Goal: Information Seeking & Learning: Check status

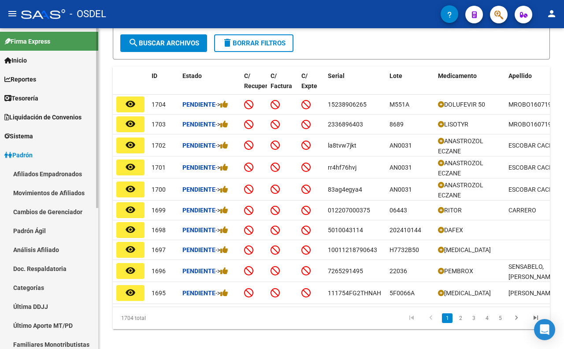
click at [40, 173] on link "Afiliados Empadronados" at bounding box center [49, 173] width 98 height 19
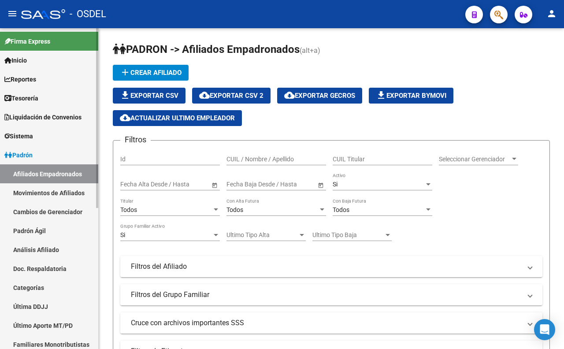
click at [41, 189] on link "Movimientos de Afiliados" at bounding box center [49, 192] width 98 height 19
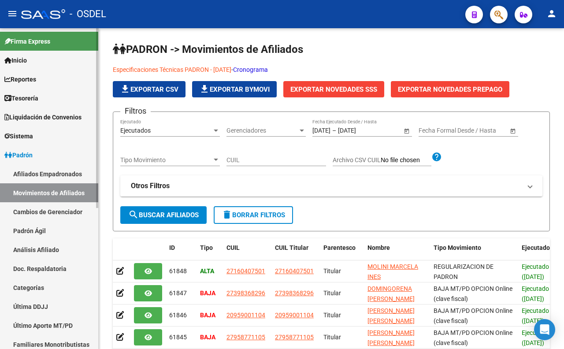
click at [50, 214] on link "Cambios de Gerenciador" at bounding box center [49, 211] width 98 height 19
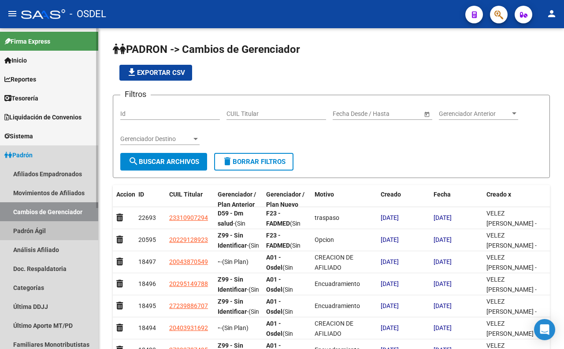
click at [44, 230] on link "Padrón Ágil" at bounding box center [49, 230] width 98 height 19
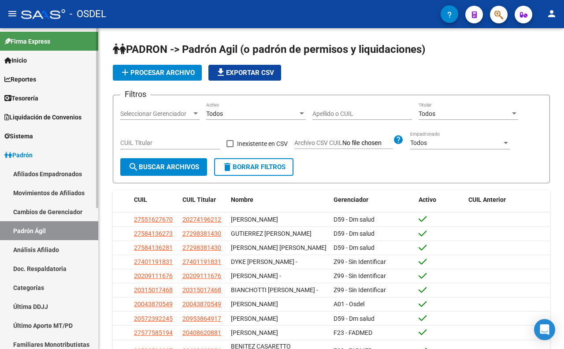
click at [43, 245] on link "Análisis Afiliado" at bounding box center [49, 249] width 98 height 19
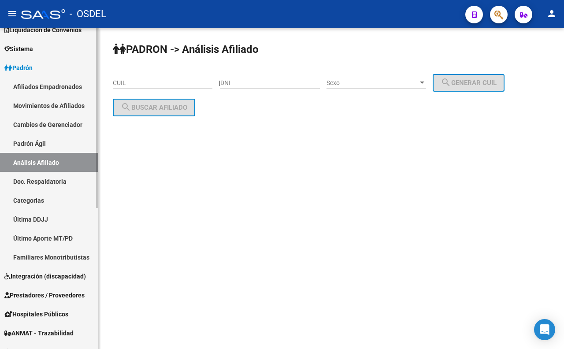
scroll to position [98, 0]
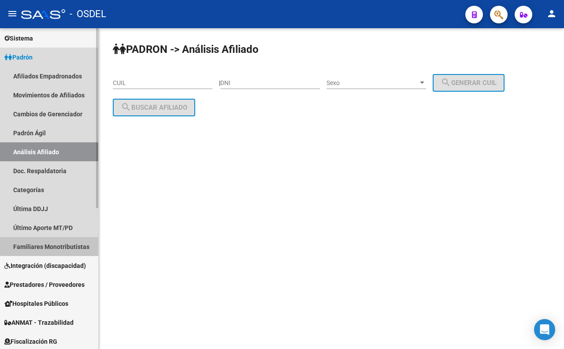
click at [56, 252] on link "Familiares Monotributistas" at bounding box center [49, 246] width 98 height 19
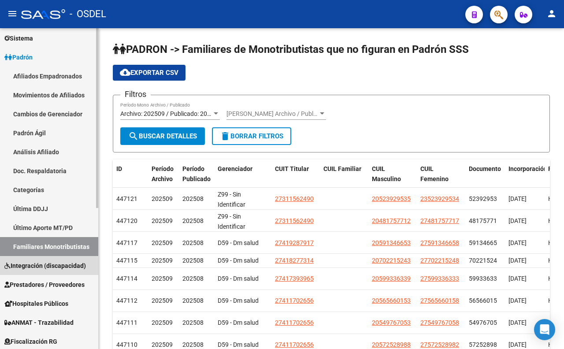
click at [63, 267] on span "Integración (discapacidad)" at bounding box center [45, 266] width 82 height 10
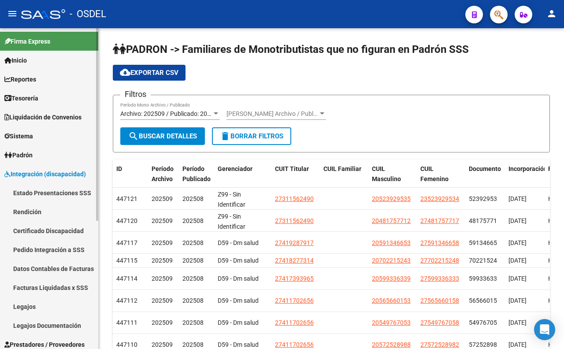
click at [42, 84] on link "Reportes" at bounding box center [49, 79] width 98 height 19
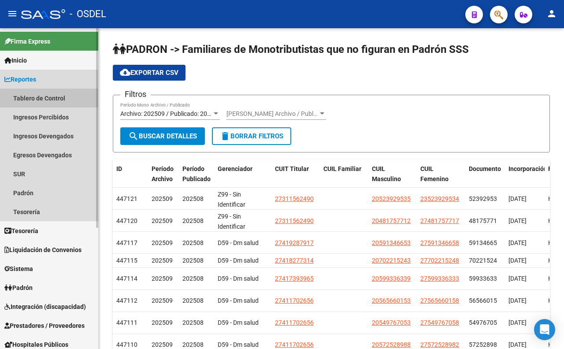
click at [46, 103] on link "Tablero de Control" at bounding box center [49, 98] width 98 height 19
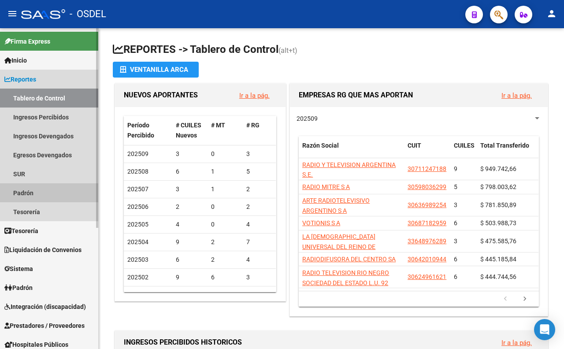
click at [34, 188] on link "Padrón" at bounding box center [49, 192] width 98 height 19
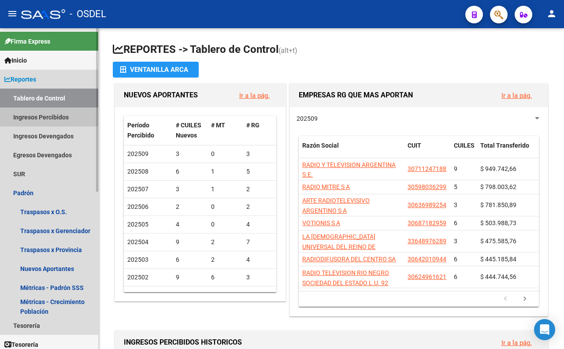
click at [37, 118] on link "Ingresos Percibidos" at bounding box center [49, 117] width 98 height 19
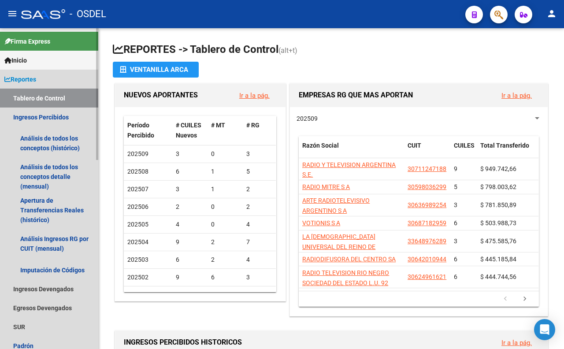
click at [36, 82] on span "Reportes" at bounding box center [20, 79] width 32 height 10
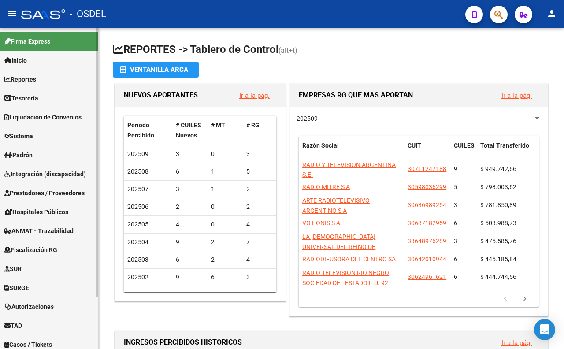
click at [32, 59] on link "Inicio" at bounding box center [49, 60] width 98 height 19
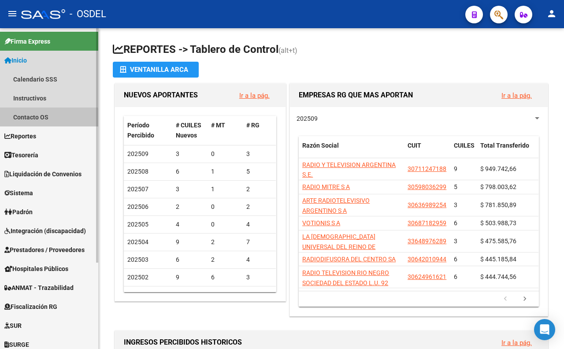
click at [40, 119] on link "Contacto OS" at bounding box center [49, 117] width 98 height 19
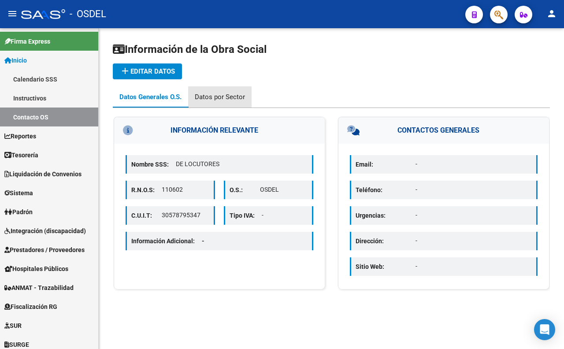
click at [239, 98] on div "Datos por Sector" at bounding box center [220, 97] width 50 height 10
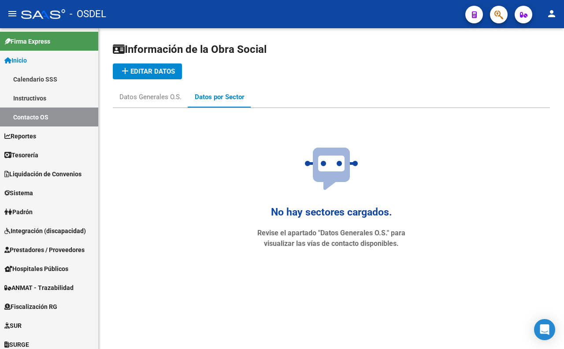
click at [328, 174] on icon at bounding box center [331, 169] width 53 height 42
click at [167, 100] on div "Datos Generales O.S." at bounding box center [150, 97] width 62 height 10
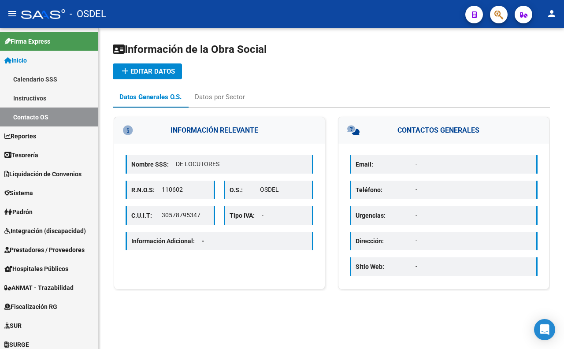
click at [156, 72] on span "add Editar datos" at bounding box center [147, 71] width 55 height 8
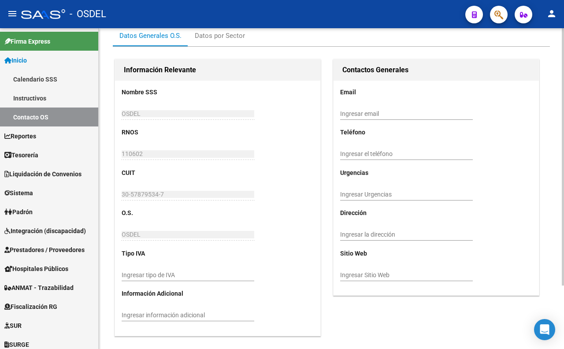
scroll to position [78, 0]
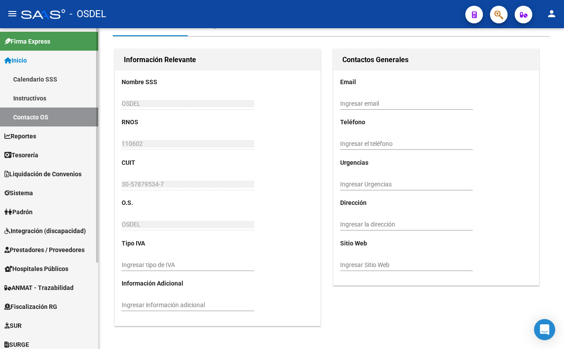
click at [27, 143] on link "Reportes" at bounding box center [49, 135] width 98 height 19
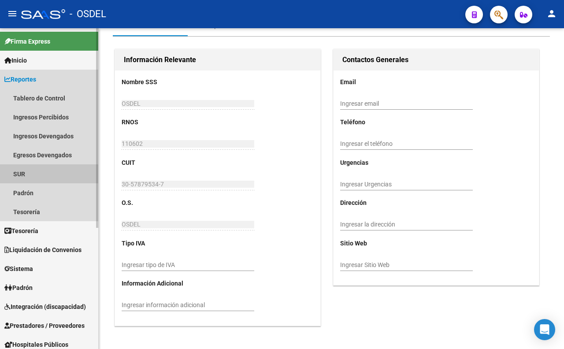
click at [23, 175] on link "SUR" at bounding box center [49, 173] width 98 height 19
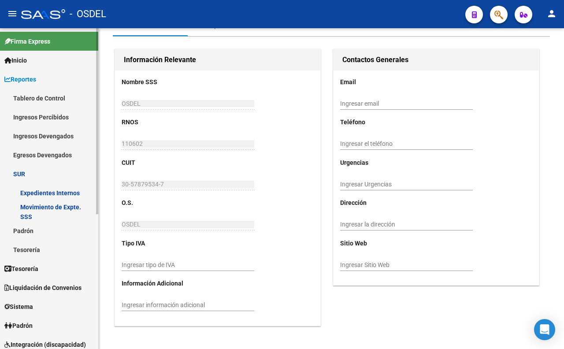
click at [55, 140] on link "Ingresos Devengados" at bounding box center [49, 135] width 98 height 19
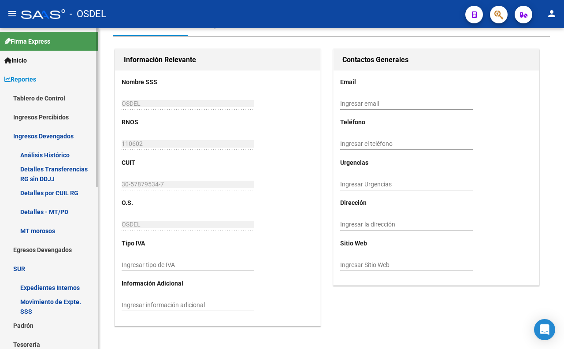
click at [55, 100] on link "Tablero de Control" at bounding box center [49, 98] width 98 height 19
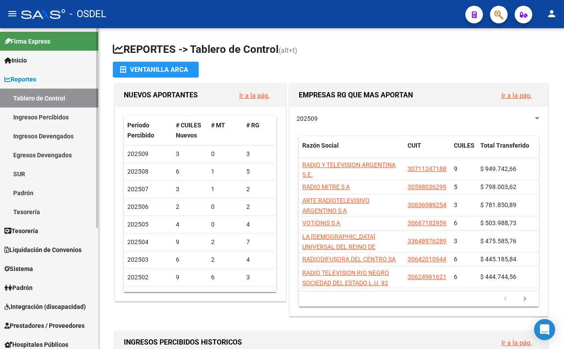
click at [54, 117] on link "Ingresos Percibidos" at bounding box center [49, 117] width 98 height 19
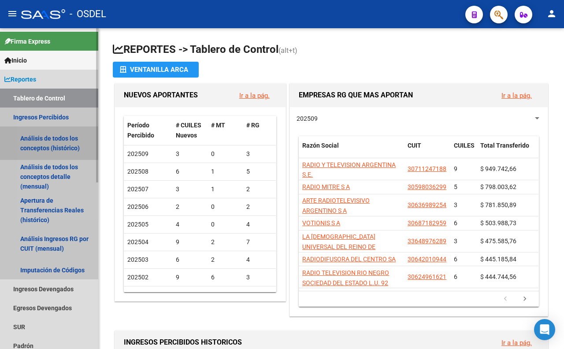
click at [51, 142] on link "Análisis de todos los conceptos (histórico)" at bounding box center [49, 142] width 98 height 33
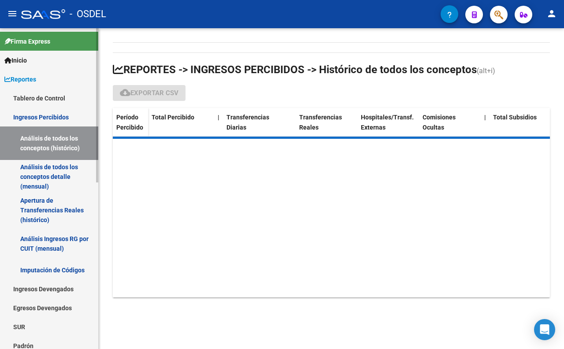
click at [52, 167] on link "Análisis de todos los conceptos detalle (mensual)" at bounding box center [49, 176] width 98 height 33
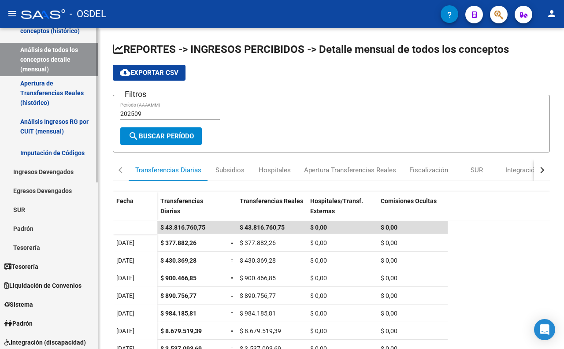
scroll to position [147, 0]
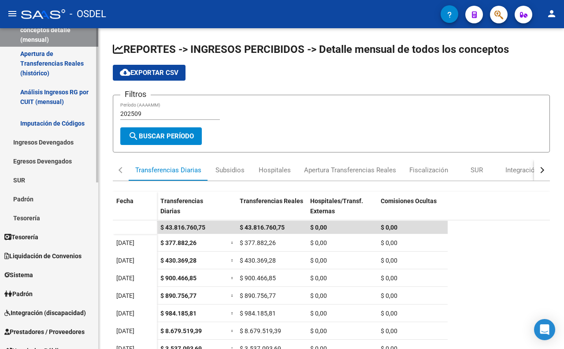
click at [33, 201] on link "Padrón" at bounding box center [49, 198] width 98 height 19
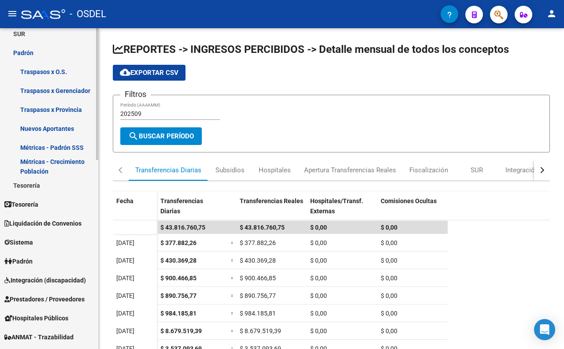
scroll to position [293, 0]
click at [42, 241] on link "Sistema" at bounding box center [49, 241] width 98 height 19
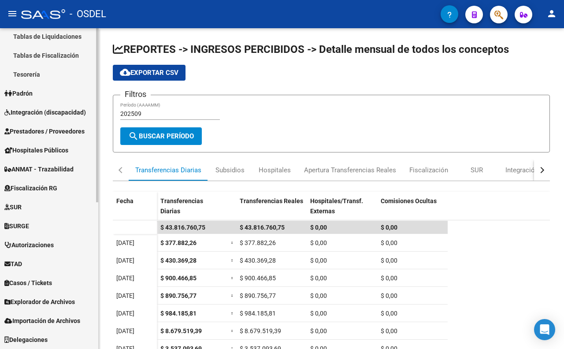
scroll to position [270, 0]
click at [36, 77] on link "Tesorería" at bounding box center [49, 74] width 98 height 19
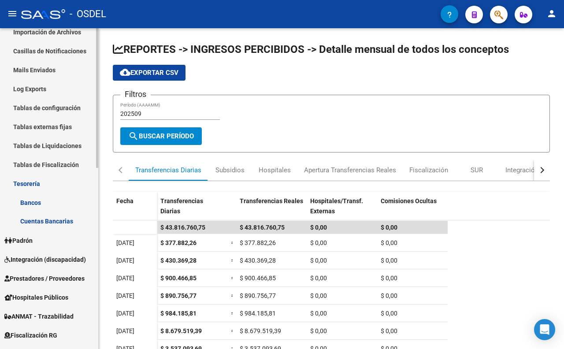
click at [38, 204] on link "Bancos" at bounding box center [49, 202] width 98 height 19
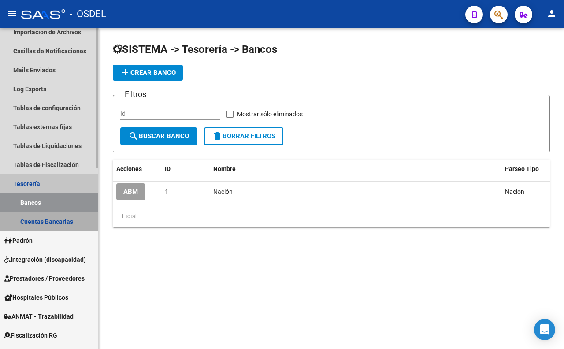
click at [52, 223] on link "Cuentas Bancarias" at bounding box center [49, 221] width 98 height 19
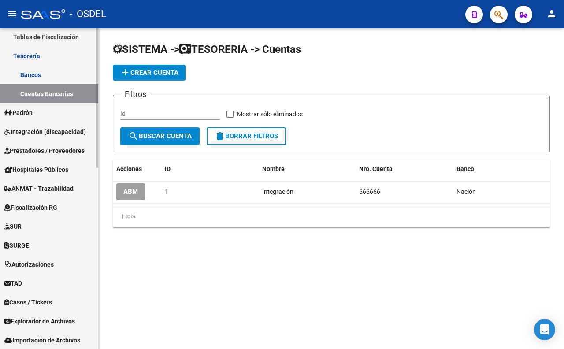
scroll to position [417, 0]
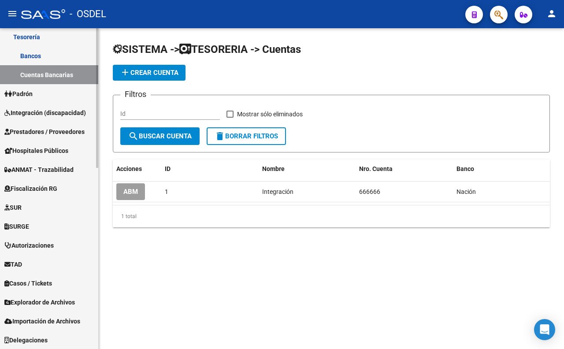
click at [32, 267] on link "TAD" at bounding box center [49, 264] width 98 height 19
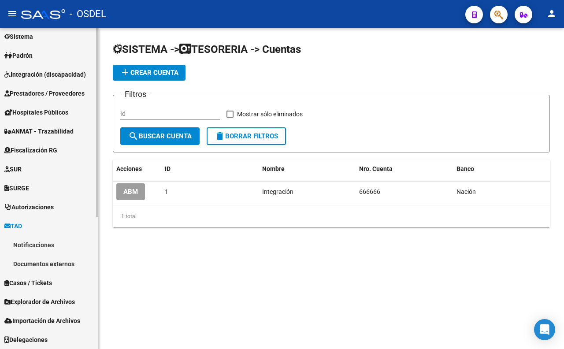
scroll to position [208, 0]
click at [76, 244] on link "Notificaciones" at bounding box center [49, 245] width 98 height 19
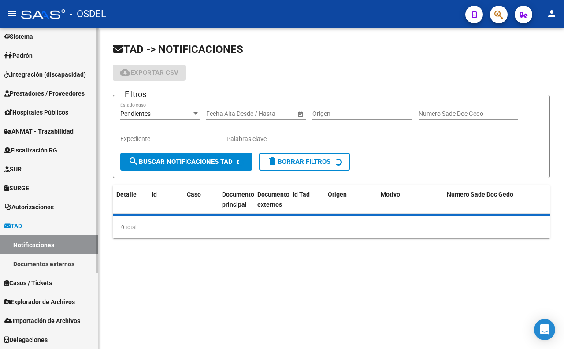
scroll to position [99, 0]
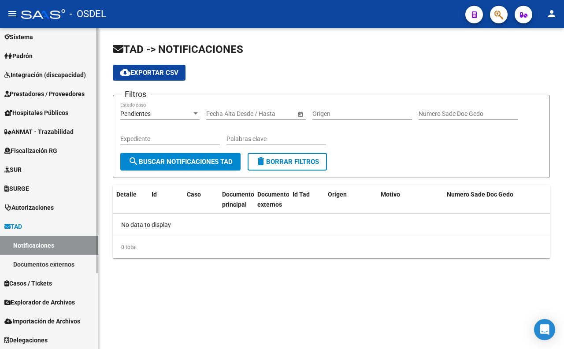
click at [61, 265] on link "Documentos externos" at bounding box center [49, 264] width 98 height 19
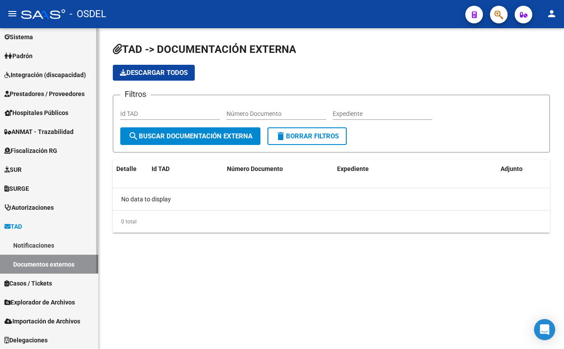
click at [52, 282] on span "Casos / Tickets" at bounding box center [28, 283] width 48 height 10
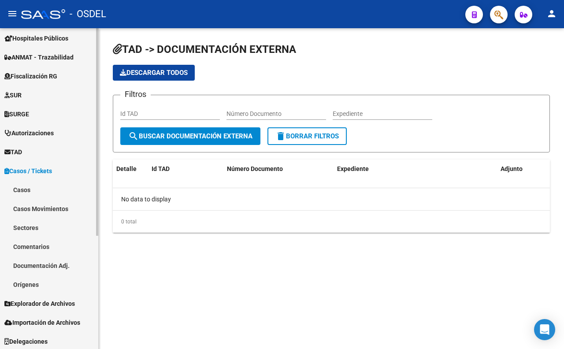
scroll to position [175, 0]
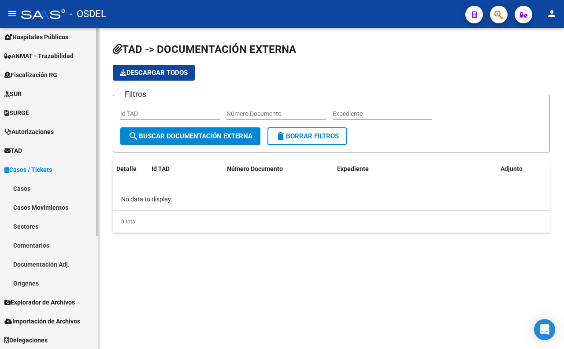
click at [50, 212] on link "Casos Movimientos" at bounding box center [49, 207] width 98 height 19
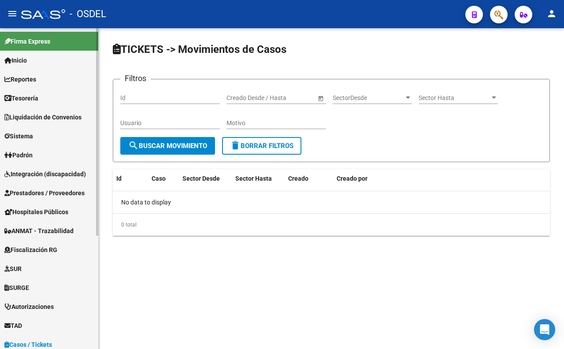
click at [33, 139] on span "Sistema" at bounding box center [18, 136] width 29 height 10
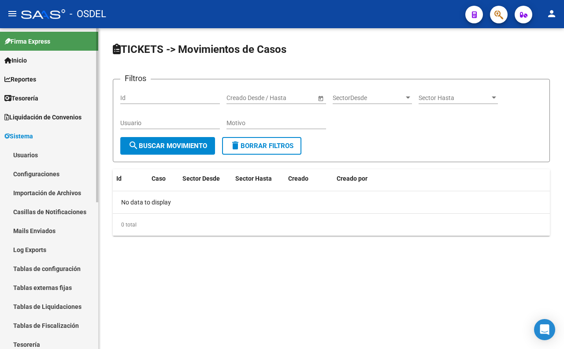
click at [42, 178] on link "Configuraciones" at bounding box center [49, 173] width 98 height 19
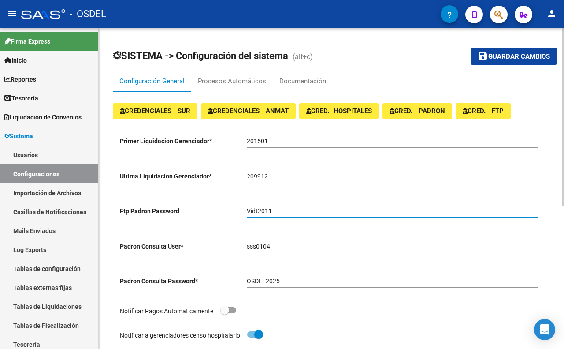
drag, startPoint x: 283, startPoint y: 212, endPoint x: 236, endPoint y: 210, distance: 47.2
click at [236, 210] on app-form-text-field "Ftp Padron Password [SECURITY_DATA]" at bounding box center [329, 211] width 419 height 7
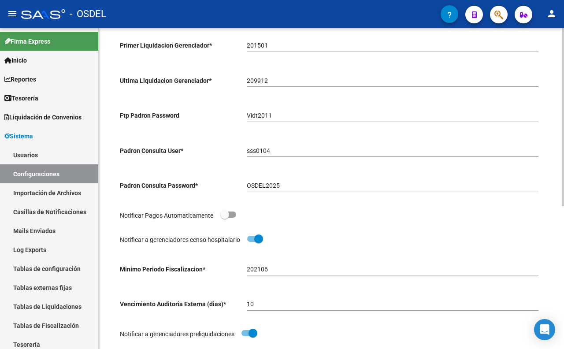
scroll to position [98, 0]
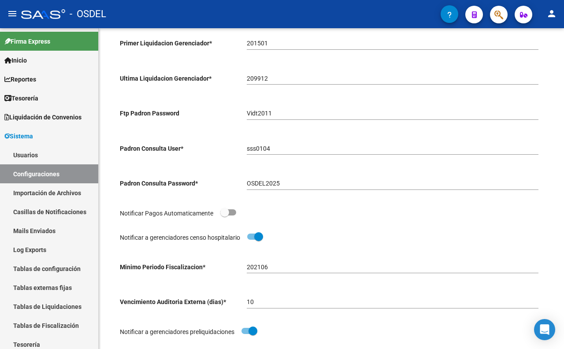
click at [491, 18] on button "button" at bounding box center [499, 15] width 18 height 18
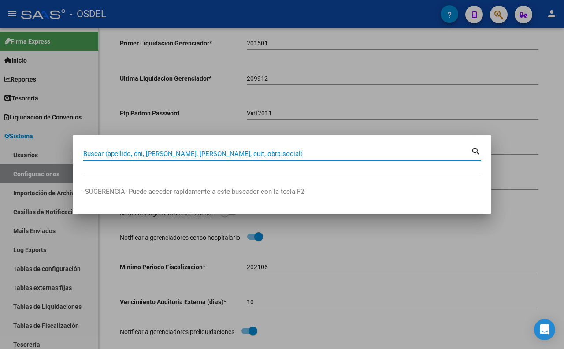
click at [279, 153] on input "Buscar (apellido, dni, [PERSON_NAME], [PERSON_NAME], cuit, obra social)" at bounding box center [277, 154] width 388 height 8
paste input "20574621462"
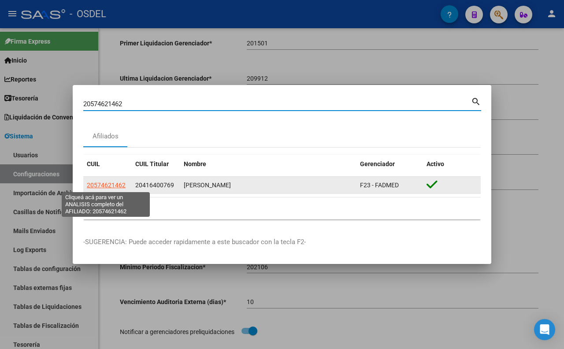
click at [101, 186] on span "20574621462" at bounding box center [106, 185] width 39 height 7
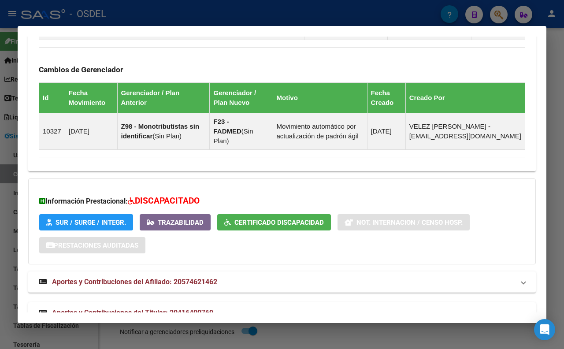
scroll to position [551, 0]
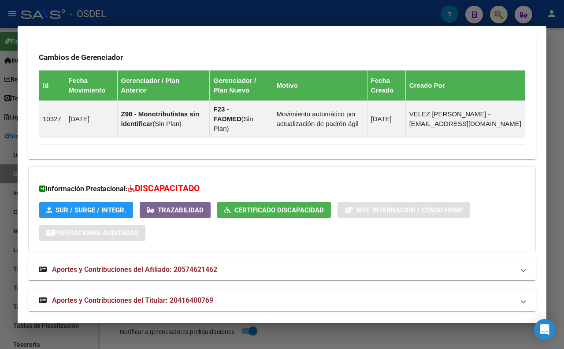
click at [254, 295] on mat-panel-title "Aportes y Contribuciones del Titular: 20416400769" at bounding box center [277, 300] width 476 height 11
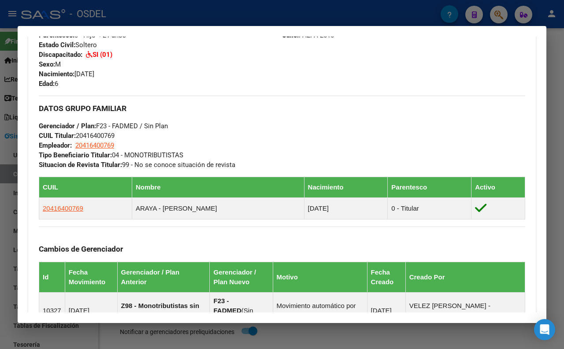
scroll to position [358, 0]
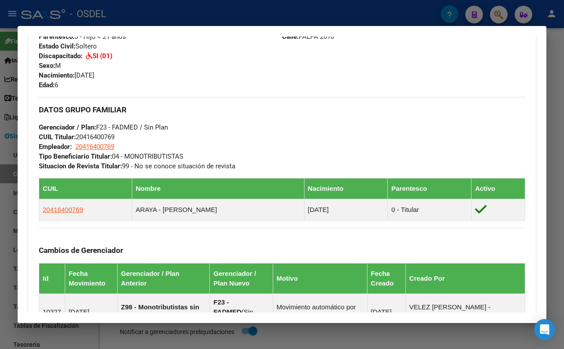
click at [554, 89] on div at bounding box center [282, 174] width 564 height 349
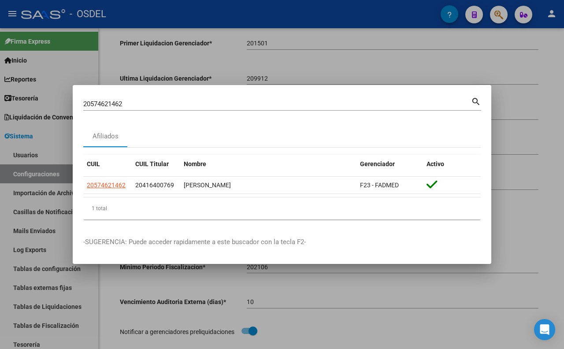
click at [142, 102] on input "20574621462" at bounding box center [277, 104] width 388 height 8
type input "2"
type input "17790863"
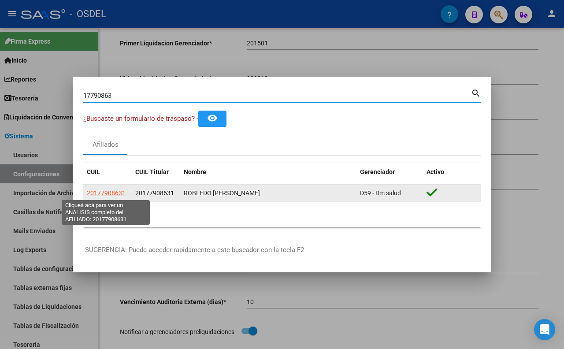
click at [113, 196] on span "20177908631" at bounding box center [106, 192] width 39 height 7
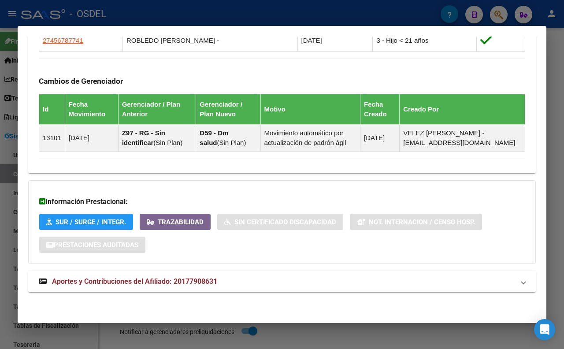
scroll to position [567, 0]
click at [201, 284] on span "Aportes y Contribuciones del Afiliado: 20177908631" at bounding box center [134, 281] width 165 height 8
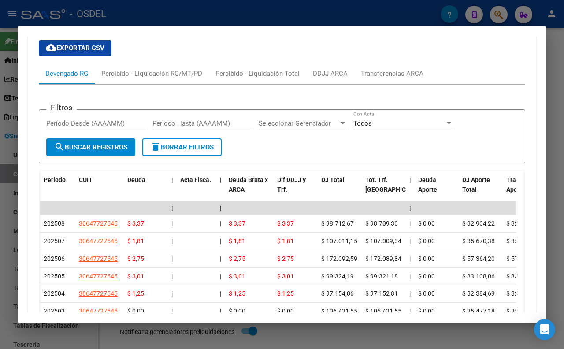
scroll to position [836, 0]
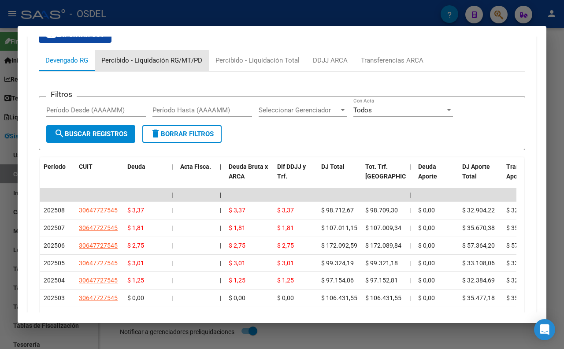
click at [142, 65] on div "Percibido - Liquidación RG/MT/PD" at bounding box center [151, 61] width 101 height 10
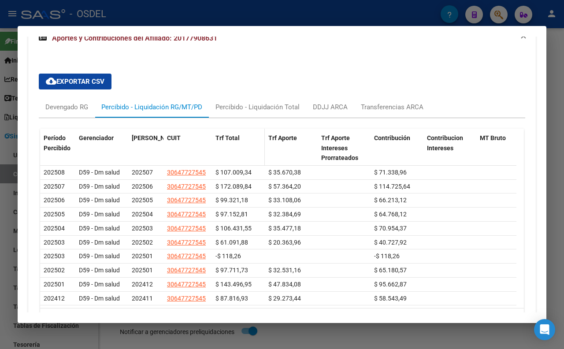
scroll to position [809, 0]
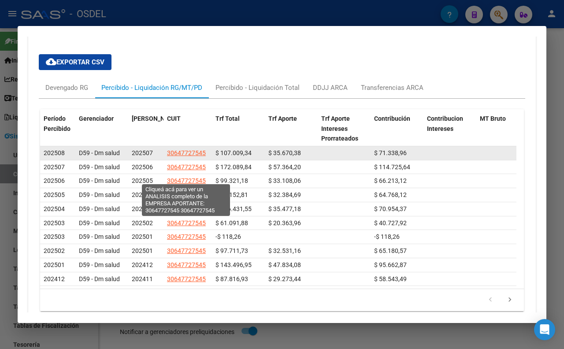
click at [192, 156] on span "30647727545" at bounding box center [186, 152] width 39 height 7
type textarea "30647727545"
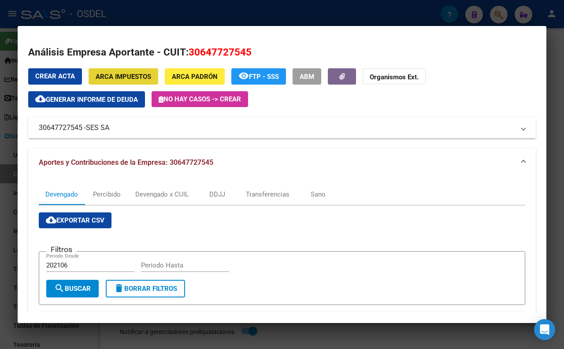
click at [110, 78] on span "ARCA Impuestos" at bounding box center [124, 77] width 56 height 8
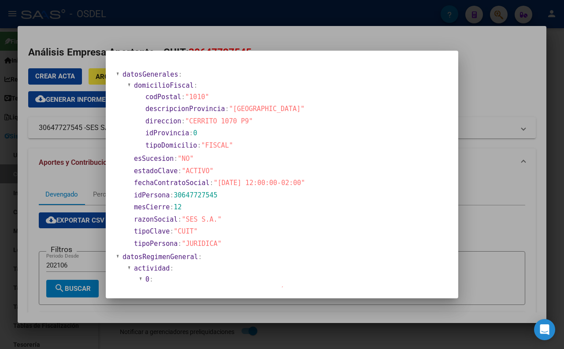
click at [273, 43] on div at bounding box center [282, 174] width 564 height 349
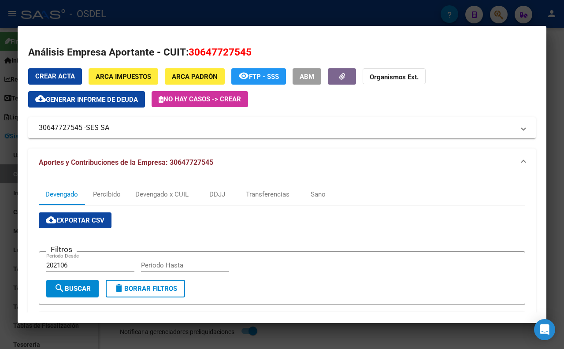
click at [277, 18] on div at bounding box center [282, 174] width 564 height 349
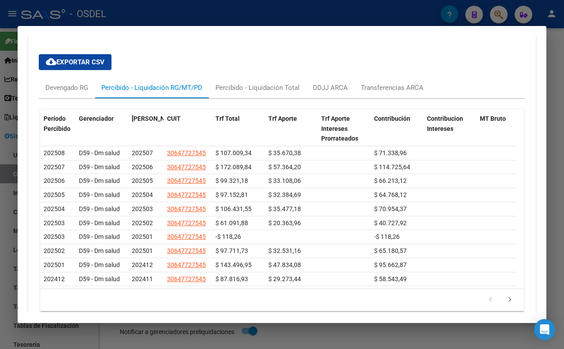
click at [279, 1] on div at bounding box center [282, 174] width 564 height 349
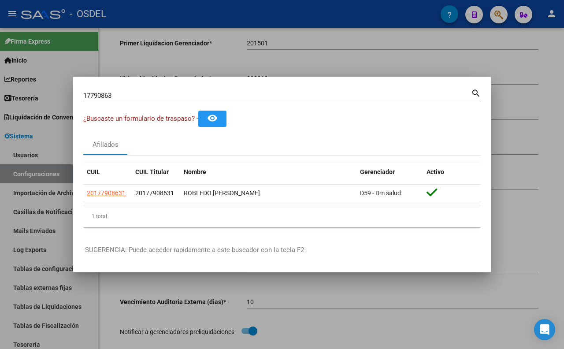
click at [424, 12] on div at bounding box center [282, 174] width 564 height 349
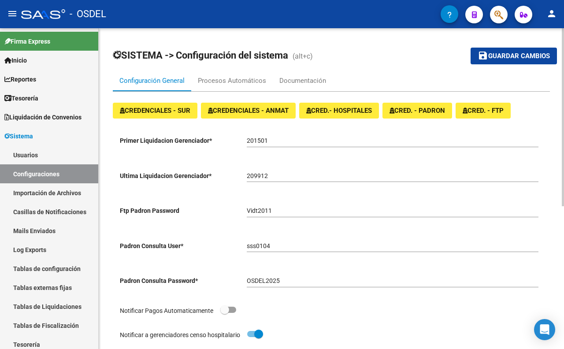
scroll to position [0, 0]
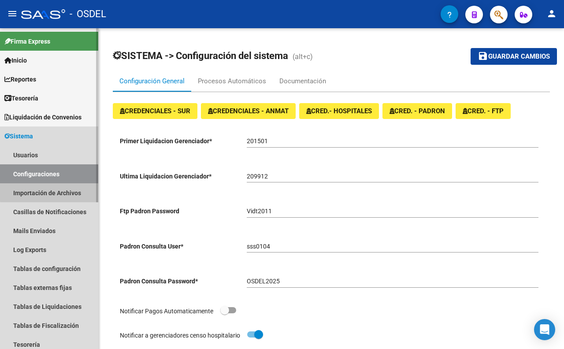
click at [67, 191] on link "Importación de Archivos" at bounding box center [49, 192] width 98 height 19
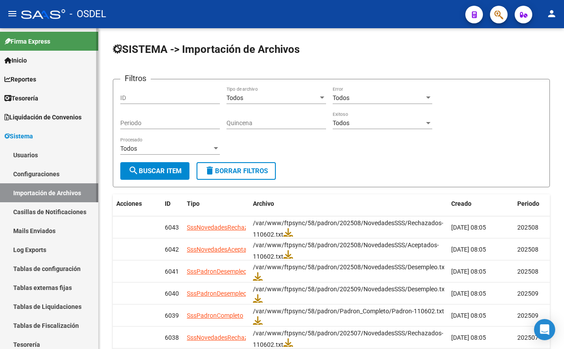
click at [69, 216] on link "Casillas de Notificaciones" at bounding box center [49, 211] width 98 height 19
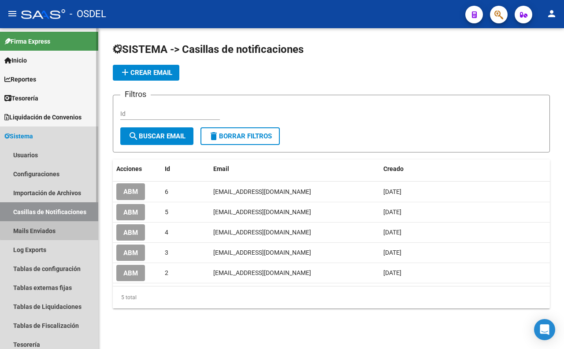
click at [52, 227] on link "Mails Enviados" at bounding box center [49, 230] width 98 height 19
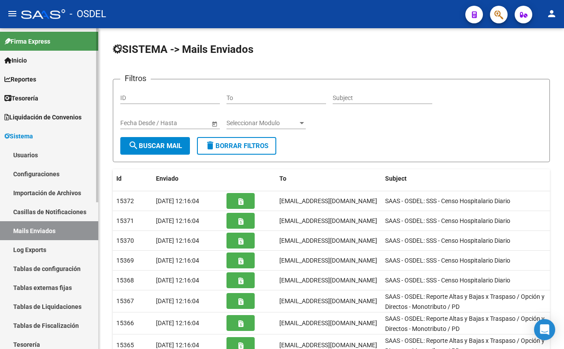
click at [45, 248] on link "Log Exports" at bounding box center [49, 249] width 98 height 19
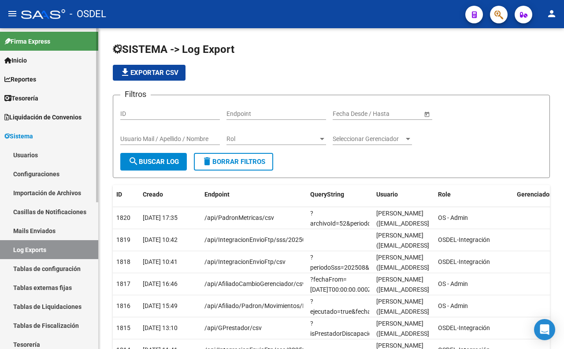
click at [67, 267] on link "Tablas de configuración" at bounding box center [49, 268] width 98 height 19
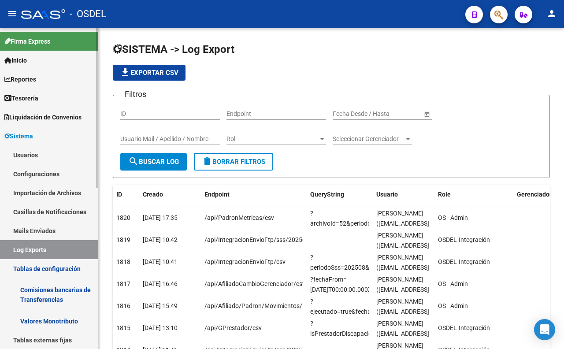
click at [64, 269] on link "Tablas de configuración" at bounding box center [49, 268] width 98 height 19
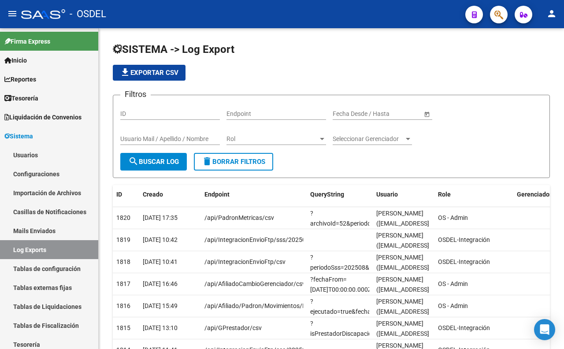
click at [502, 15] on icon "button" at bounding box center [498, 15] width 9 height 10
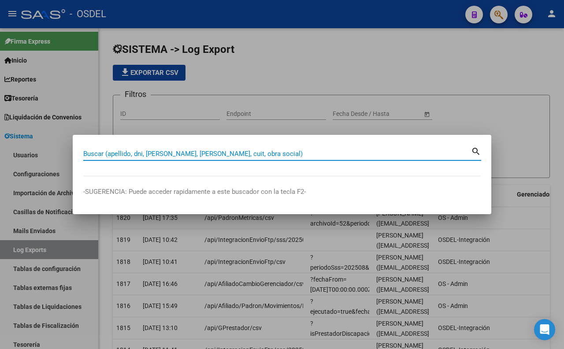
click at [302, 156] on input "Buscar (apellido, dni, [PERSON_NAME], [PERSON_NAME], cuit, obra social)" at bounding box center [277, 154] width 388 height 8
type input "17790863"
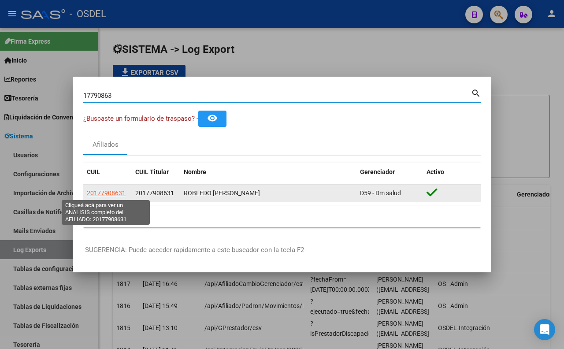
click at [119, 193] on span "20177908631" at bounding box center [106, 192] width 39 height 7
type textarea "20177908631"
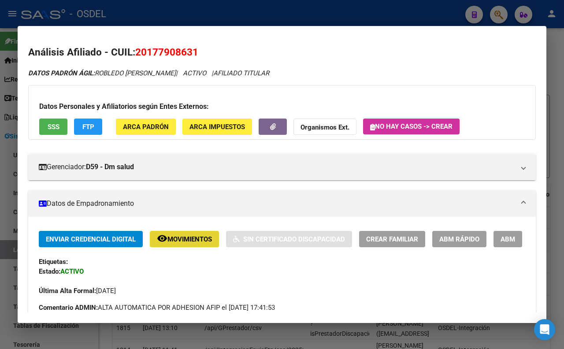
click at [167, 234] on mat-icon "remove_red_eye" at bounding box center [162, 238] width 11 height 11
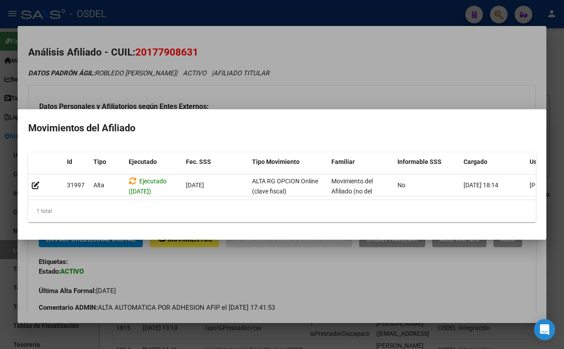
click at [315, 82] on div at bounding box center [282, 174] width 564 height 349
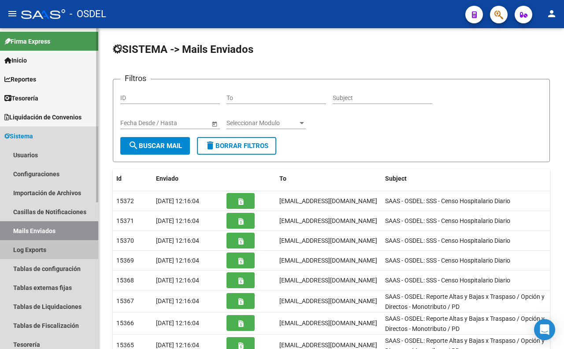
click at [31, 255] on link "Log Exports" at bounding box center [49, 249] width 98 height 19
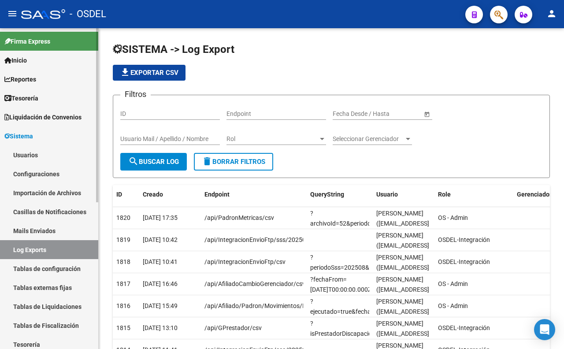
click at [40, 269] on link "Tablas de configuración" at bounding box center [49, 268] width 98 height 19
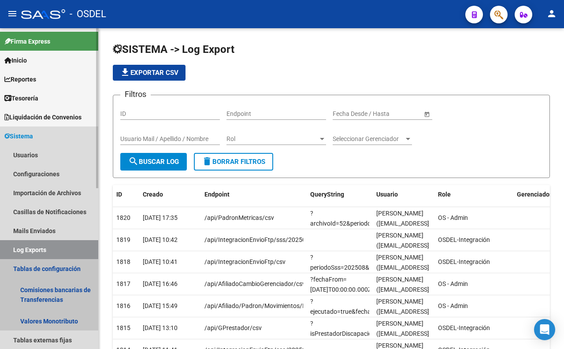
click at [41, 270] on link "Tablas de configuración" at bounding box center [49, 268] width 98 height 19
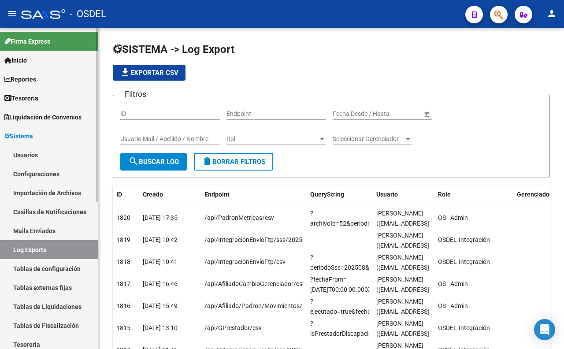
click at [41, 270] on link "Tablas de configuración" at bounding box center [49, 268] width 98 height 19
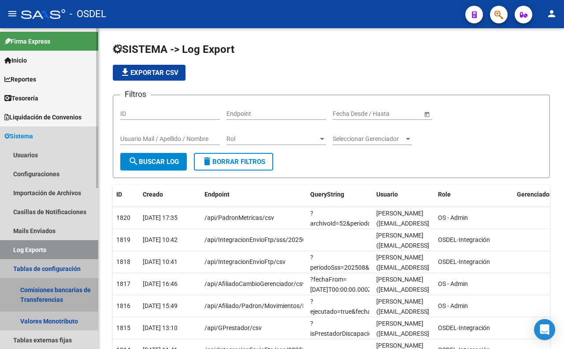
click at [47, 289] on link "Comisiones bancarias de Transferencias" at bounding box center [49, 294] width 98 height 33
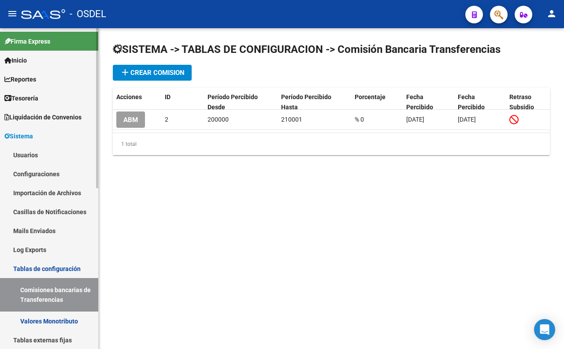
click at [49, 269] on link "Tablas de configuración" at bounding box center [49, 268] width 98 height 19
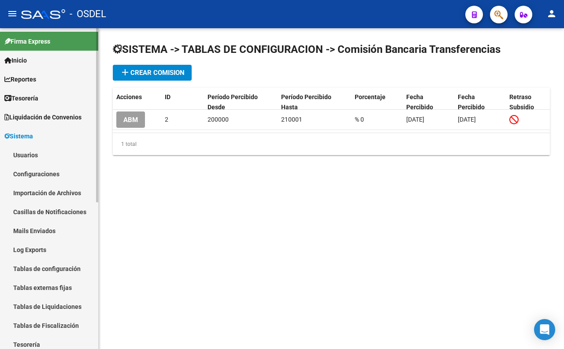
click at [43, 231] on link "Mails Enviados" at bounding box center [49, 230] width 98 height 19
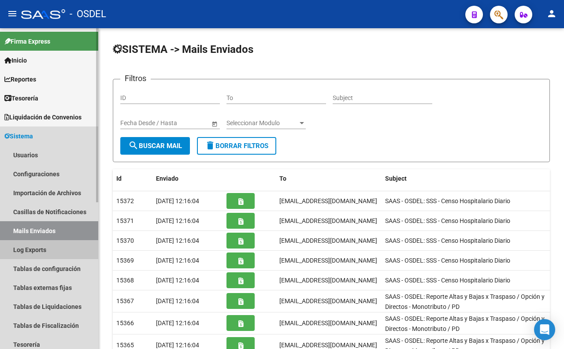
click at [32, 253] on link "Log Exports" at bounding box center [49, 249] width 98 height 19
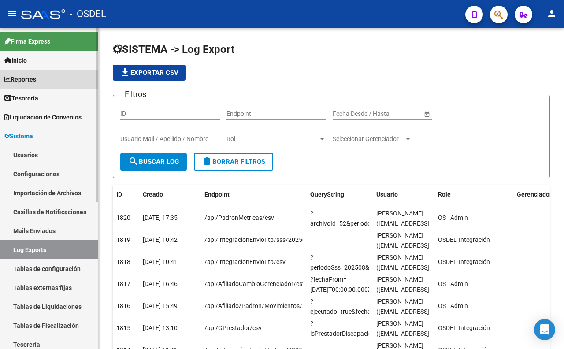
click at [28, 84] on link "Reportes" at bounding box center [49, 79] width 98 height 19
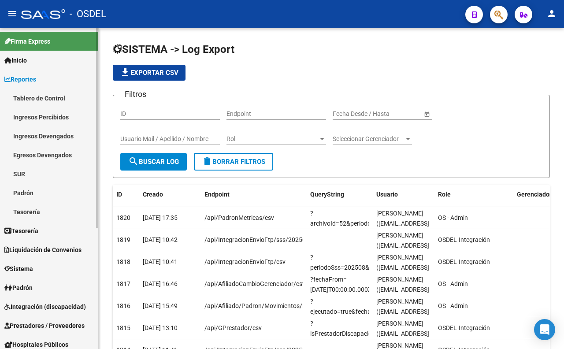
click at [42, 100] on link "Tablero de Control" at bounding box center [49, 98] width 98 height 19
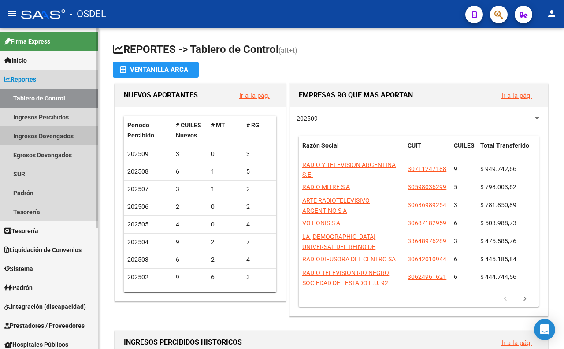
click at [59, 135] on link "Ingresos Devengados" at bounding box center [49, 135] width 98 height 19
